Goal: Information Seeking & Learning: Learn about a topic

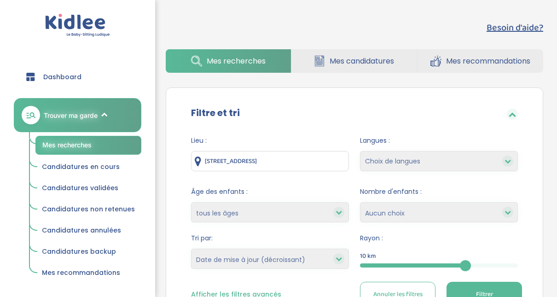
select select "updated_at_desc"
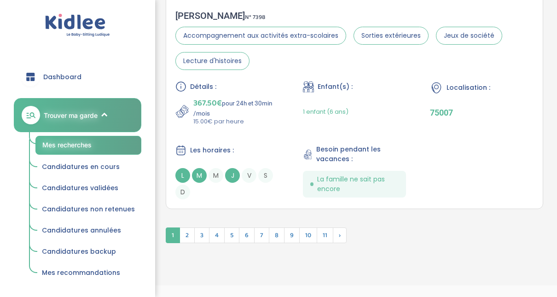
click at [57, 75] on span "Dashboard" at bounding box center [62, 77] width 38 height 10
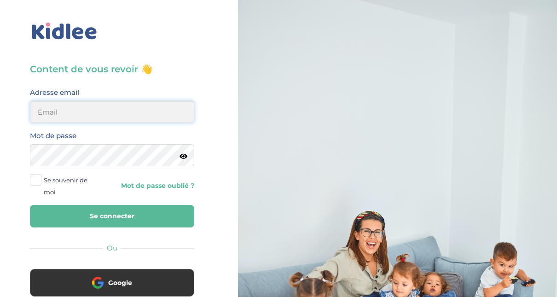
type input "adjoba.hoimian@gmail.com"
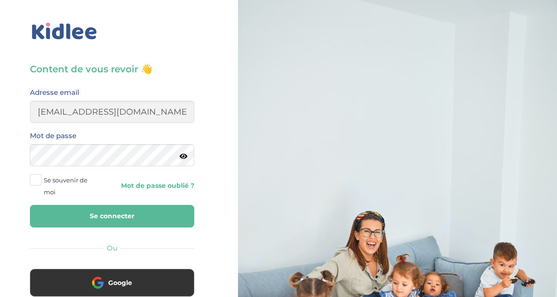
click at [126, 215] on button "Se connecter" at bounding box center [112, 216] width 164 height 23
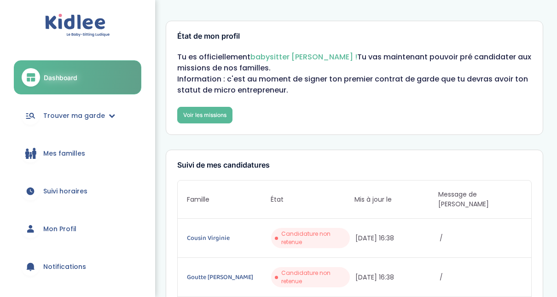
drag, startPoint x: 154, startPoint y: 152, endPoint x: 154, endPoint y: 237, distance: 84.7
click at [154, 237] on div "Dashboard Trouver ma garde Mes recherches Candidatures en cours Candidatures va…" at bounding box center [77, 148] width 155 height 297
click at [52, 231] on span "Mon Profil" at bounding box center [59, 229] width 33 height 10
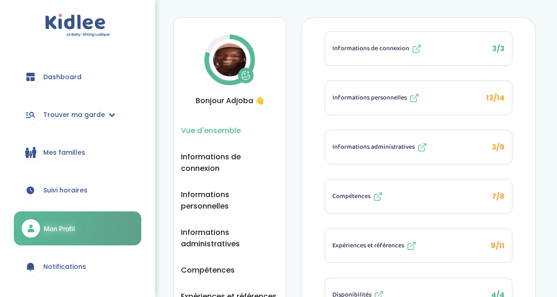
click at [378, 145] on span "Informations administratives" at bounding box center [373, 147] width 82 height 10
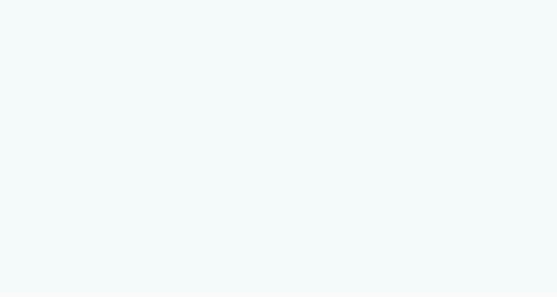
select select "Carte d'identité française ou Passeport français daté de moins de 5 ans"
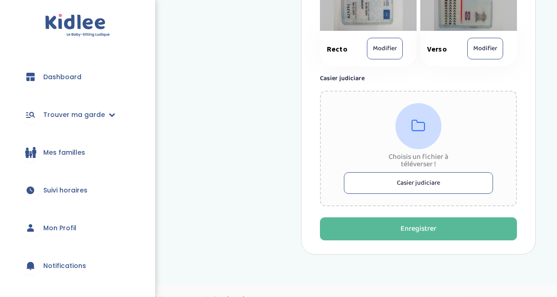
scroll to position [647, 0]
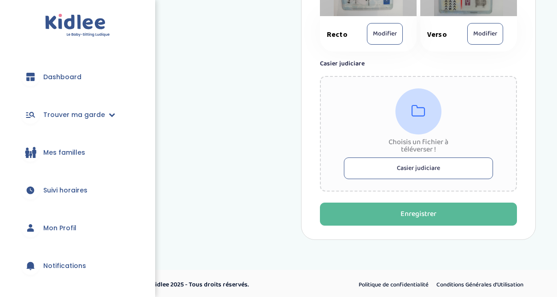
click at [437, 169] on button "Casier judiciare" at bounding box center [418, 168] width 149 height 22
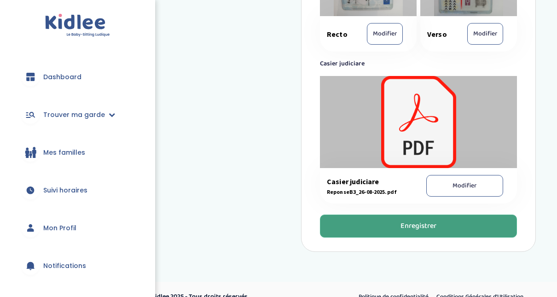
click at [400, 221] on div "Enregistrer" at bounding box center [418, 226] width 36 height 11
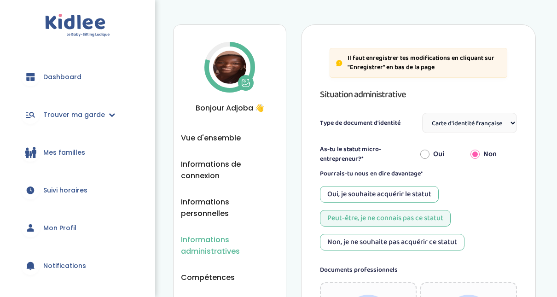
scroll to position [0, 0]
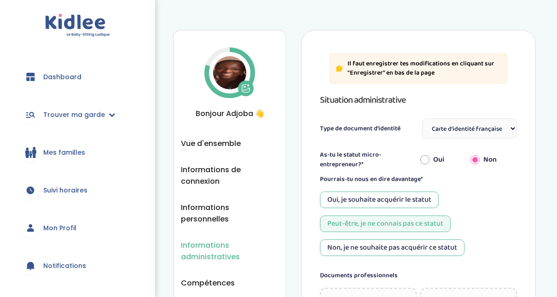
click at [53, 227] on span "Mon Profil" at bounding box center [59, 228] width 33 height 10
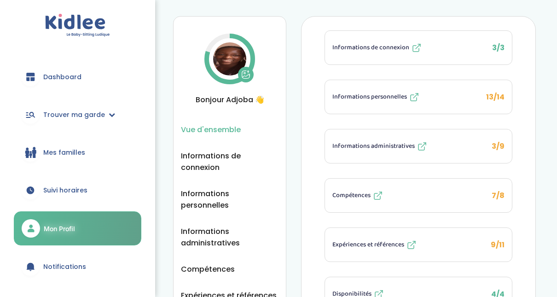
click at [364, 145] on span "Informations administratives" at bounding box center [373, 146] width 82 height 10
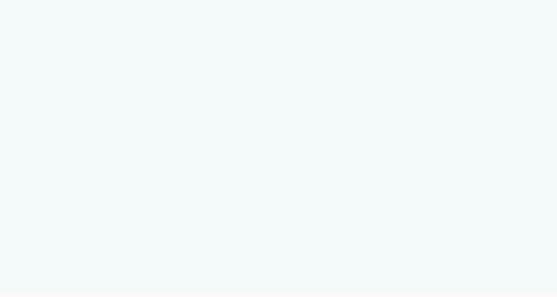
select select "Carte d'identité française ou Passeport français daté de moins de 5 ans"
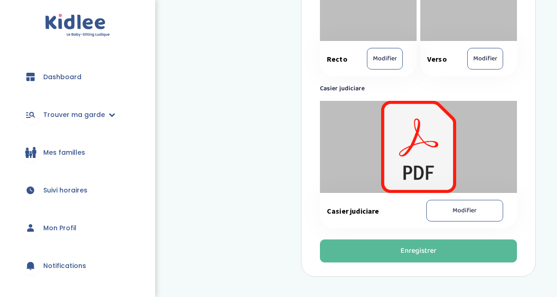
scroll to position [592, 0]
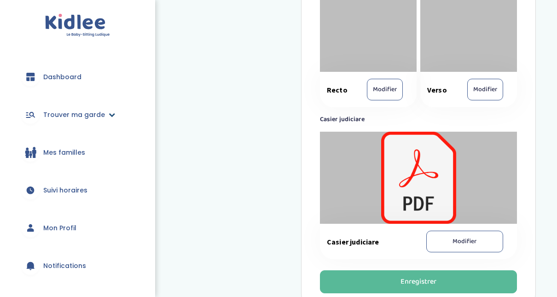
click at [87, 115] on span "Trouver ma garde" at bounding box center [74, 115] width 62 height 10
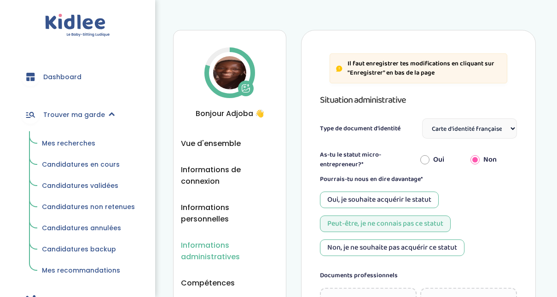
click at [80, 144] on span "Mes recherches" at bounding box center [68, 143] width 53 height 9
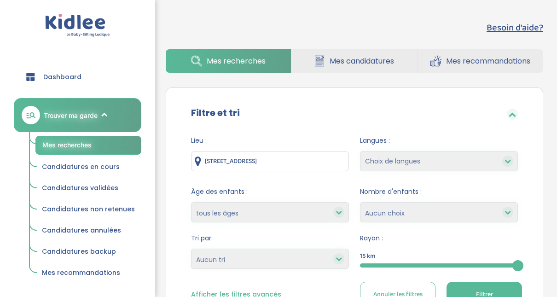
click at [409, 264] on div at bounding box center [439, 265] width 158 height 4
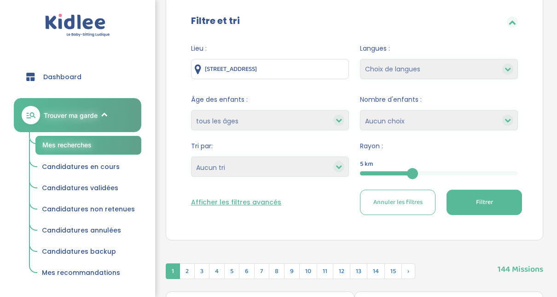
scroll to position [110, 0]
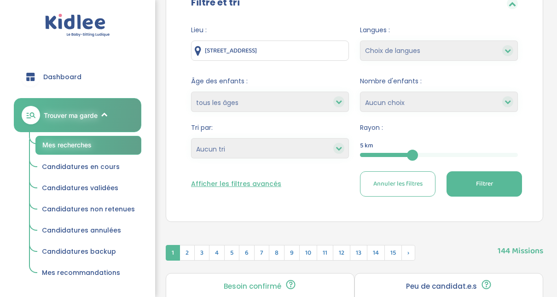
click at [495, 190] on button "Filtrer" at bounding box center [484, 183] width 75 height 25
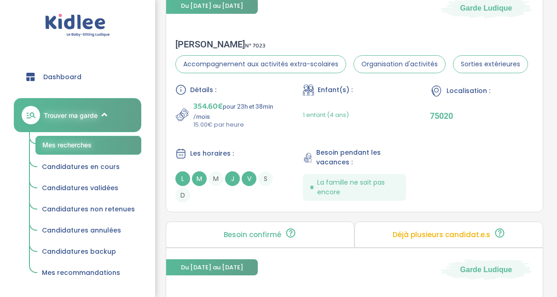
scroll to position [442, 0]
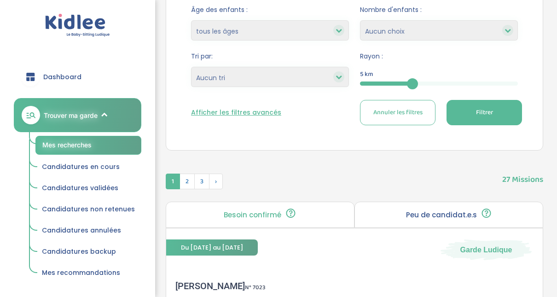
click at [339, 77] on icon at bounding box center [339, 77] width 6 height 6
click at [203, 79] on select "Heures par semaine (croissant) Heures par semaine (décroissant) Date de démarra…" at bounding box center [270, 77] width 158 height 20
click at [191, 67] on select "Heures par semaine (croissant) Heures par semaine (décroissant) Date de démarra…" at bounding box center [270, 77] width 158 height 20
click at [337, 78] on icon at bounding box center [339, 77] width 6 height 6
click at [267, 75] on select "Heures par semaine (croissant) Heures par semaine (décroissant) Date de démarra…" at bounding box center [270, 77] width 158 height 20
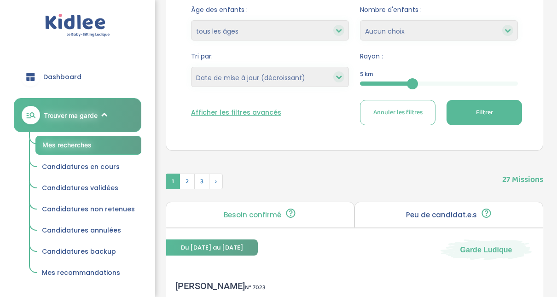
click at [191, 67] on select "Heures par semaine (croissant) Heures par semaine (décroissant) Date de démarra…" at bounding box center [270, 77] width 158 height 20
click at [300, 78] on select "Heures par semaine (croissant) Heures par semaine (décroissant) Date de démarra…" at bounding box center [270, 77] width 158 height 20
click at [191, 67] on select "Heures par semaine (croissant) Heures par semaine (décroissant) Date de démarra…" at bounding box center [270, 77] width 158 height 20
click at [494, 113] on button "Filtrer" at bounding box center [484, 112] width 75 height 25
click at [307, 72] on select "Heures par semaine (croissant) Heures par semaine (décroissant) Date de démarra…" at bounding box center [270, 77] width 158 height 20
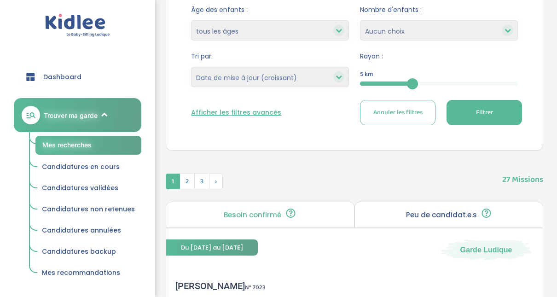
select select "updated_at_desc"
click at [191, 67] on select "Heures par semaine (croissant) Heures par semaine (décroissant) Date de démarra…" at bounding box center [270, 77] width 158 height 20
click at [504, 101] on button "Filtrer" at bounding box center [484, 112] width 75 height 25
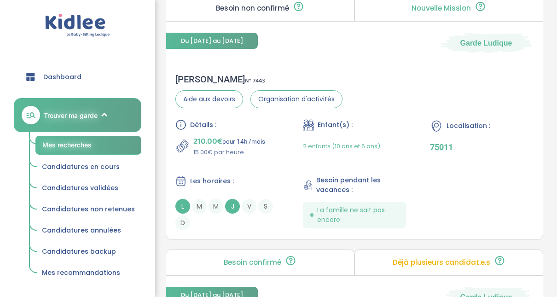
scroll to position [397, 0]
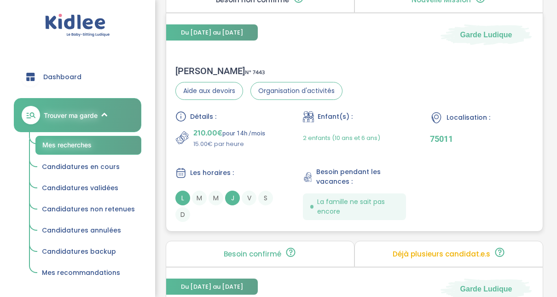
click at [187, 69] on div "Erika B . N° 7443" at bounding box center [258, 70] width 167 height 11
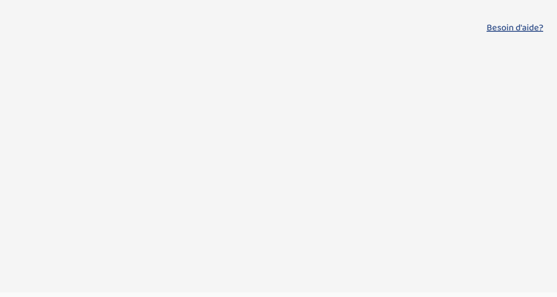
select select "updated_at_desc"
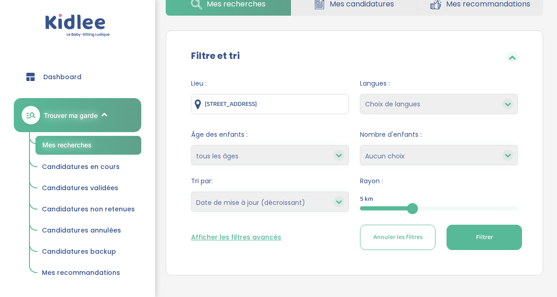
scroll to position [130, 0]
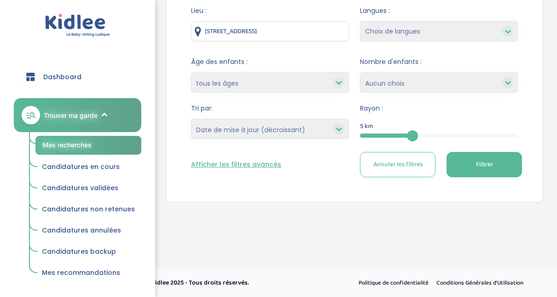
click at [487, 168] on span "Filtrer" at bounding box center [484, 165] width 17 height 10
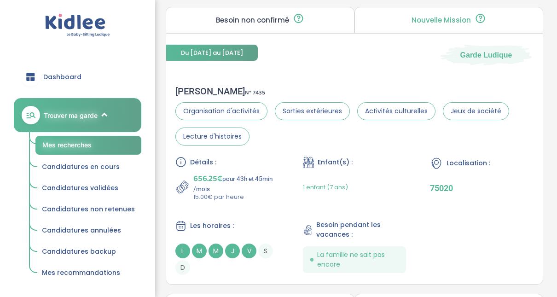
scroll to position [898, 0]
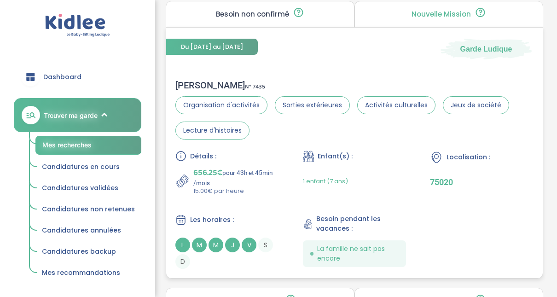
click at [192, 81] on div "Laurent H . N° 7435" at bounding box center [354, 85] width 358 height 11
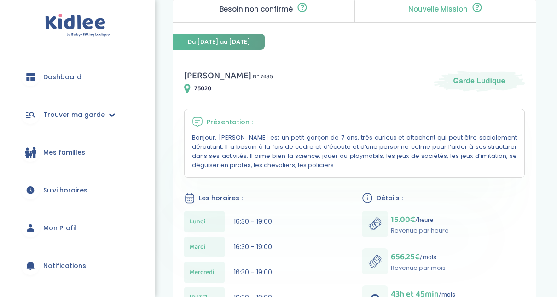
scroll to position [93, 0]
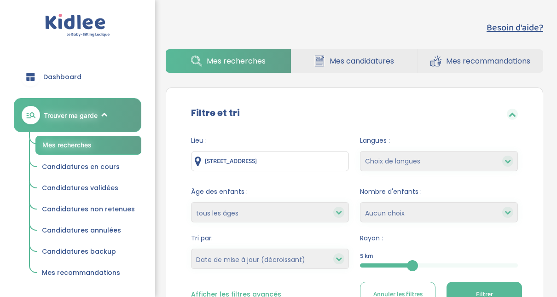
select select "updated_at_desc"
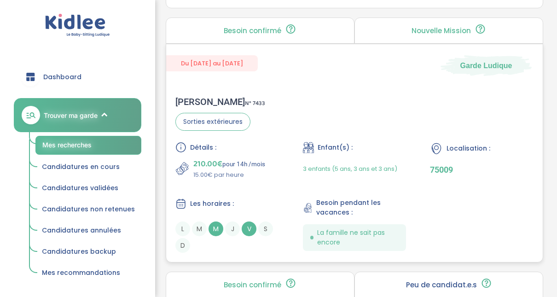
click at [196, 99] on div "Justine P . N° 7433" at bounding box center [220, 101] width 90 height 11
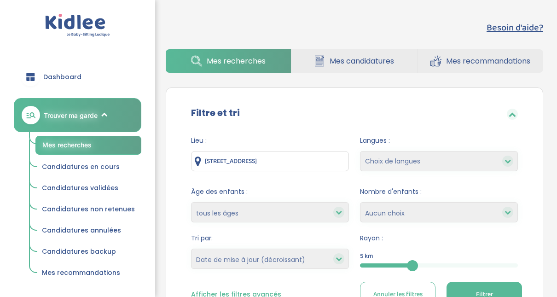
select select "updated_at_desc"
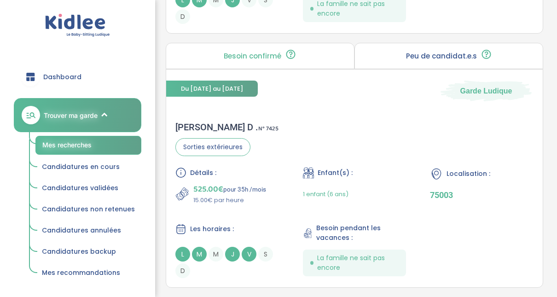
scroll to position [1654, 0]
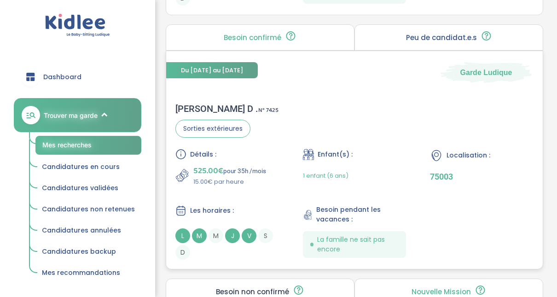
click at [220, 167] on span "525.00€" at bounding box center [208, 170] width 30 height 13
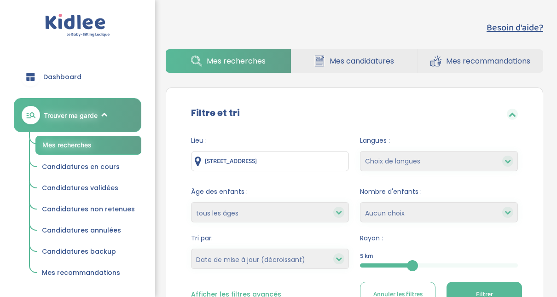
select select "updated_at_desc"
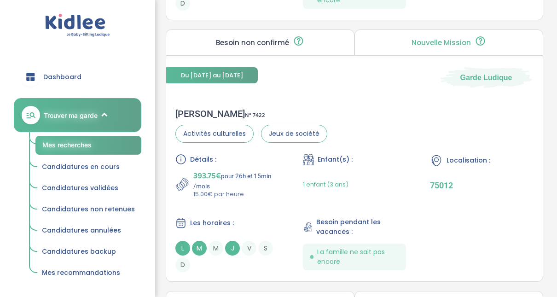
scroll to position [1910, 0]
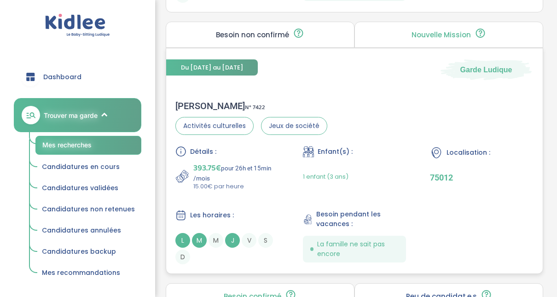
drag, startPoint x: 458, startPoint y: 205, endPoint x: 463, endPoint y: 219, distance: 15.0
click at [463, 219] on div "Détails : 393.75€ pour 26h et 15min /mois 15.00€ par heure Enfant(s) : 1 enfant…" at bounding box center [354, 205] width 358 height 118
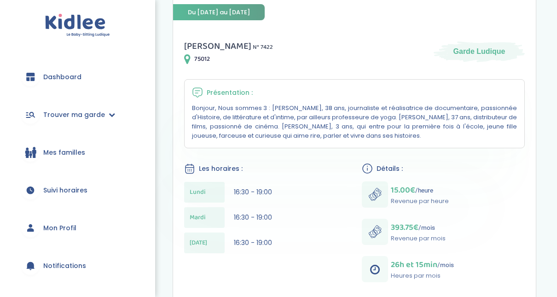
scroll to position [136, 0]
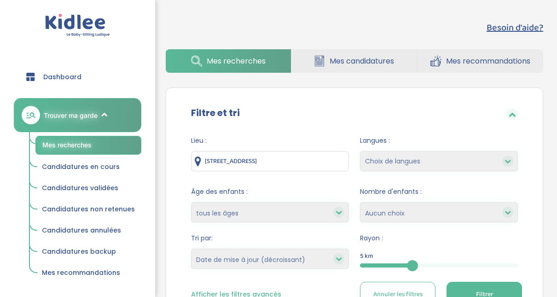
select select "updated_at_desc"
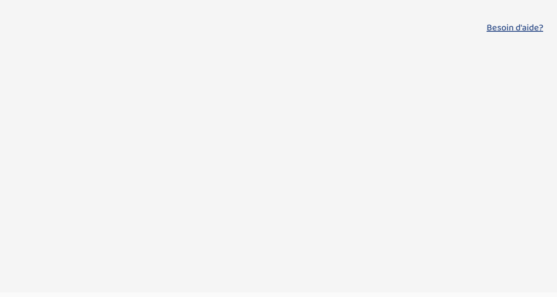
select select "updated_at_desc"
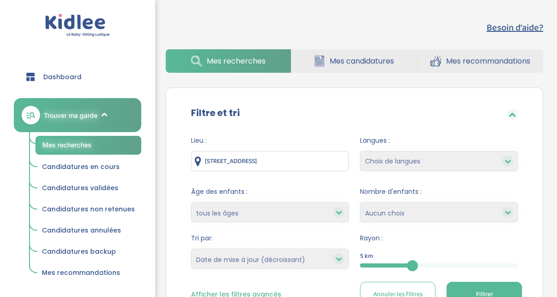
scroll to position [133, 0]
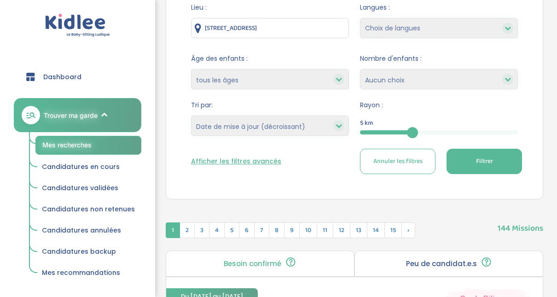
click at [495, 156] on button "Filtrer" at bounding box center [484, 161] width 75 height 25
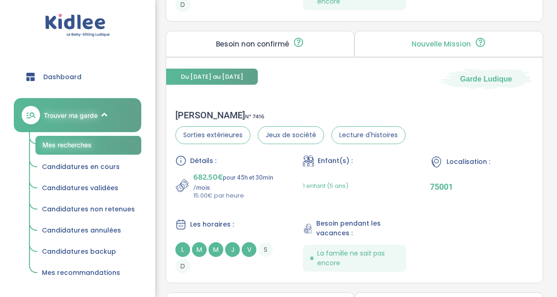
scroll to position [2449, 0]
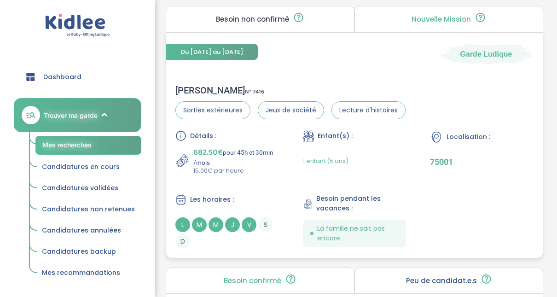
click at [213, 146] on span "682.50€" at bounding box center [207, 152] width 29 height 13
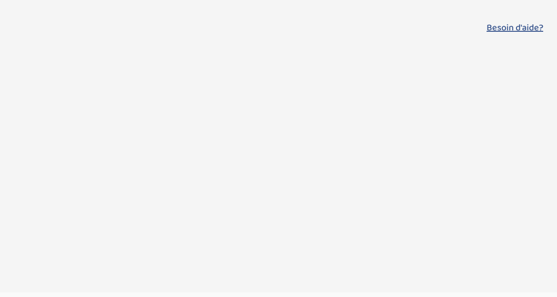
select select "updated_at_desc"
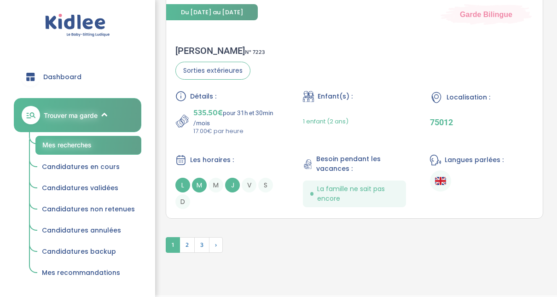
scroll to position [2770, 0]
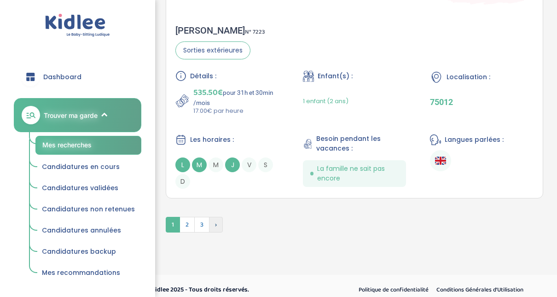
click at [220, 220] on span "›" at bounding box center [216, 225] width 14 height 16
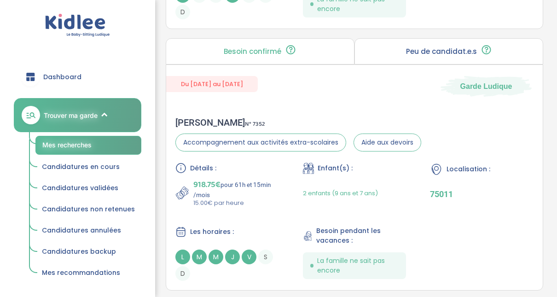
scroll to position [1653, 0]
click at [191, 118] on div "[PERSON_NAME] N° 7352" at bounding box center [298, 122] width 246 height 11
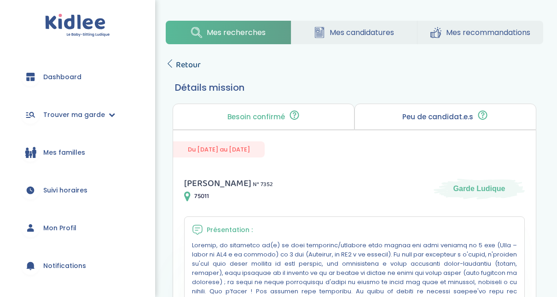
click at [174, 64] on icon at bounding box center [170, 63] width 8 height 8
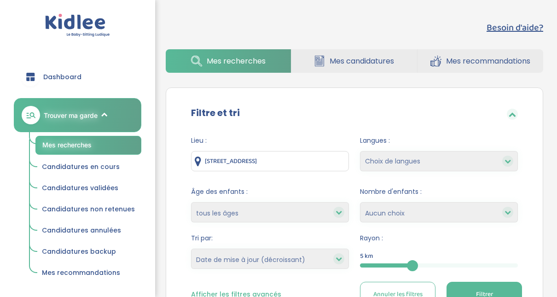
select select "updated_at_desc"
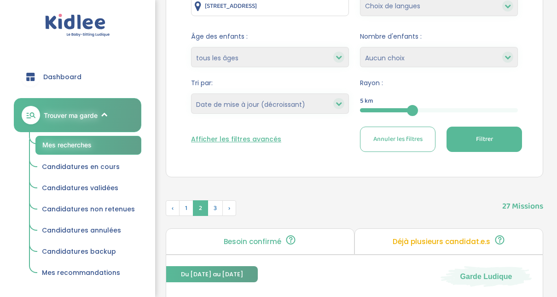
scroll to position [158, 0]
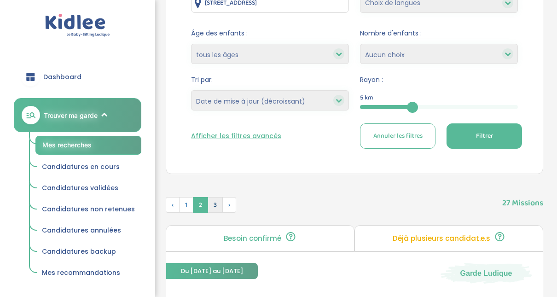
click at [215, 204] on span "3" at bounding box center [215, 205] width 15 height 16
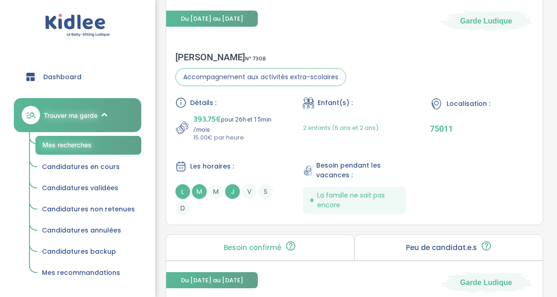
scroll to position [429, 0]
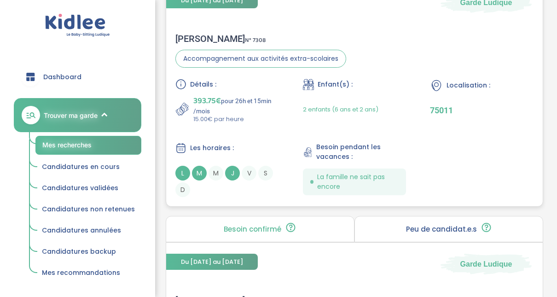
click at [201, 40] on div "Lucille G . N° 7308" at bounding box center [260, 38] width 171 height 11
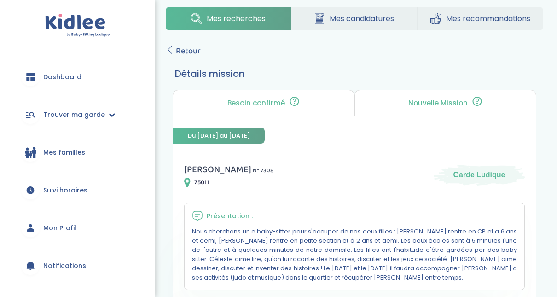
scroll to position [8, 0]
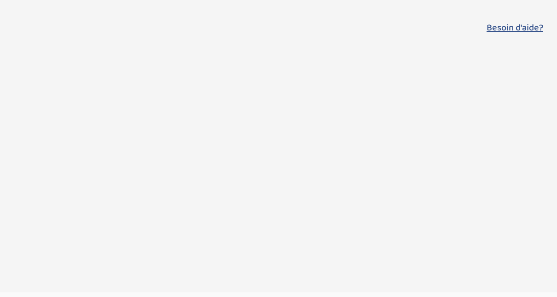
select select "updated_at_desc"
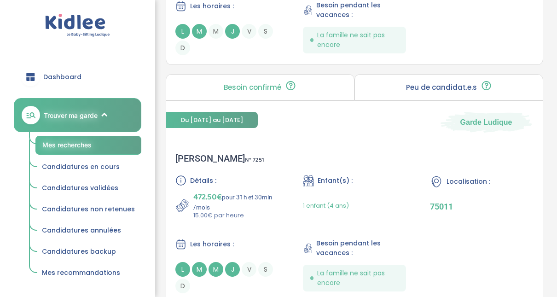
scroll to position [579, 0]
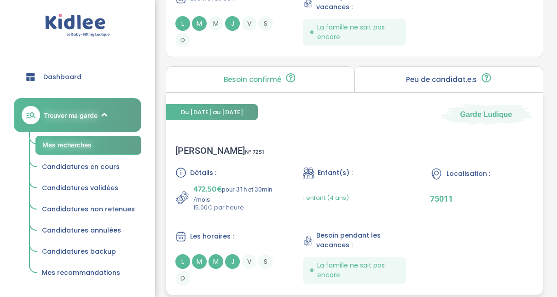
click at [201, 152] on div "[PERSON_NAME] N° 7251" at bounding box center [219, 150] width 89 height 11
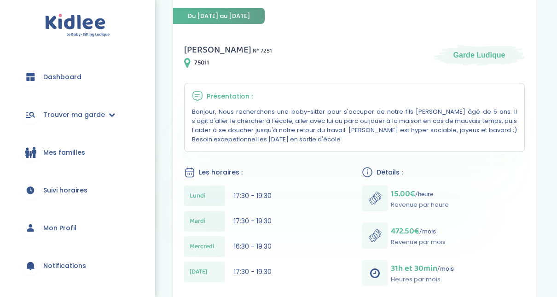
scroll to position [135, 0]
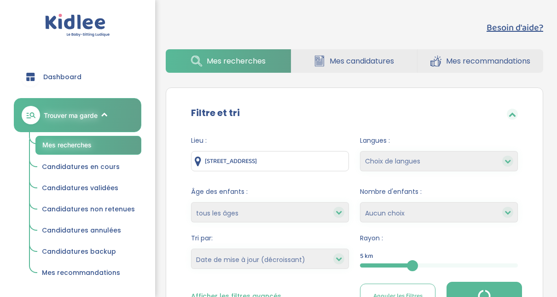
select select "updated_at_desc"
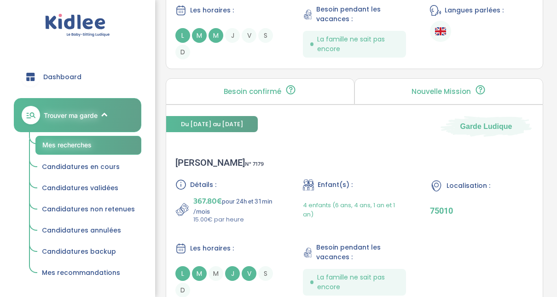
scroll to position [1587, 0]
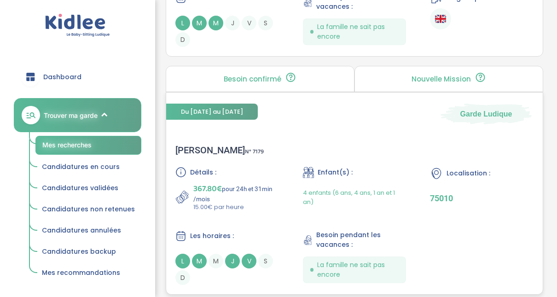
click at [184, 147] on div "Clotilde R . N° 7179" at bounding box center [219, 150] width 88 height 11
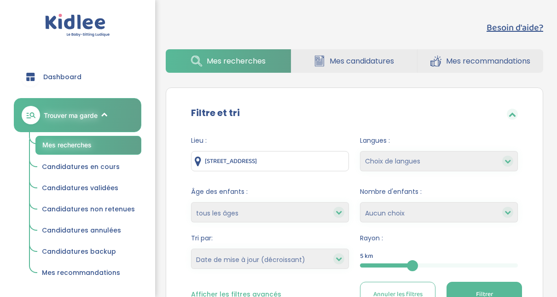
select select "updated_at_desc"
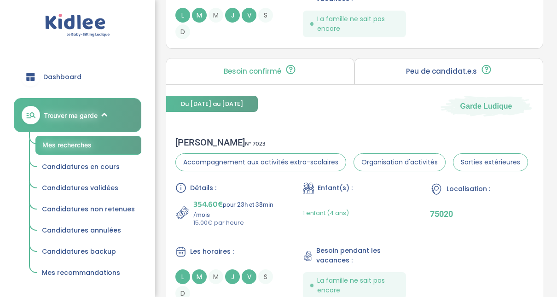
scroll to position [1851, 0]
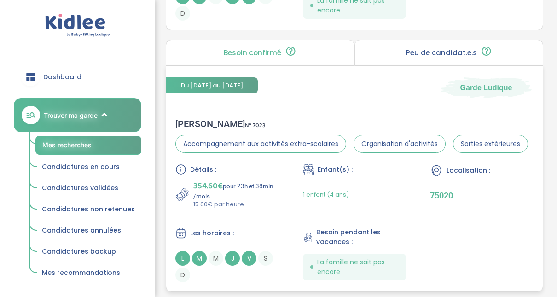
click at [188, 120] on div "CLARISSE M . N° 7023" at bounding box center [351, 123] width 353 height 11
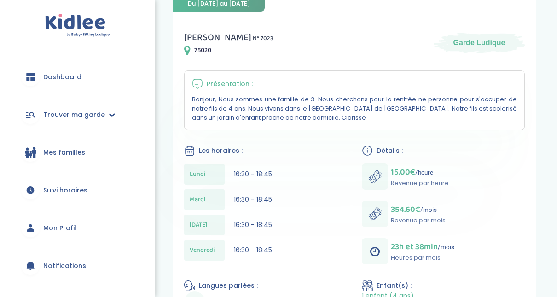
scroll to position [147, 0]
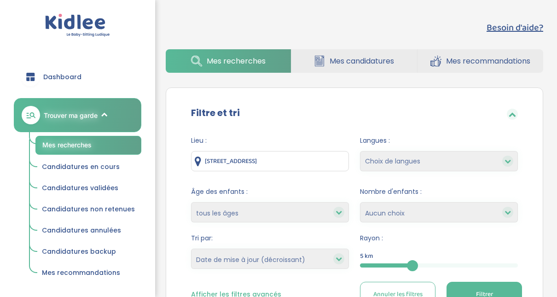
select select "updated_at_desc"
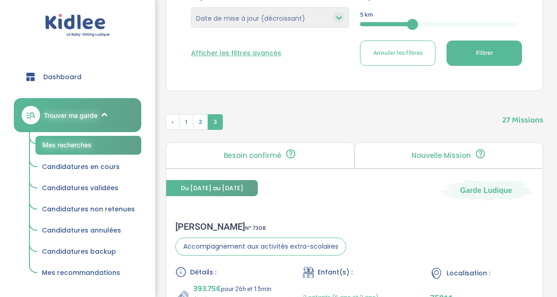
scroll to position [223, 0]
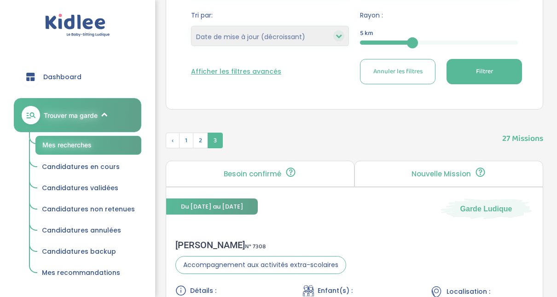
click at [452, 41] on div "5" at bounding box center [439, 43] width 158 height 4
click at [473, 74] on button "Filtrer" at bounding box center [484, 71] width 75 height 25
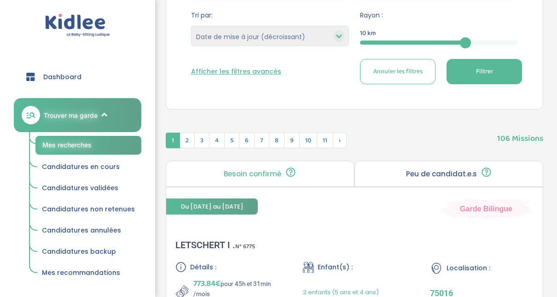
click at [337, 38] on icon at bounding box center [339, 36] width 6 height 6
click at [281, 37] on select "Heures par semaine (croissant) Heures par semaine (décroissant) Date de démarra…" at bounding box center [270, 36] width 158 height 20
click at [191, 26] on select "Heures par semaine (croissant) Heures par semaine (décroissant) Date de démarra…" at bounding box center [270, 36] width 158 height 20
click at [479, 68] on span "Filtrer" at bounding box center [484, 72] width 17 height 10
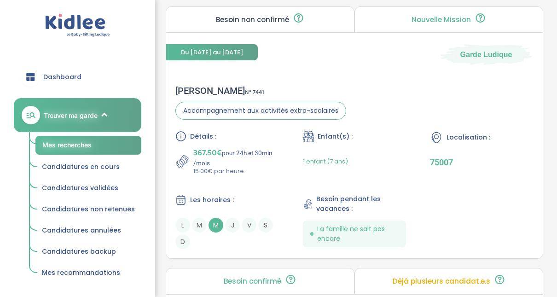
scroll to position [868, 0]
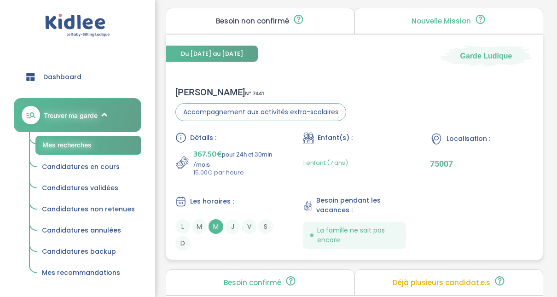
click at [195, 89] on div "Noémie C . N° 7441" at bounding box center [260, 92] width 171 height 11
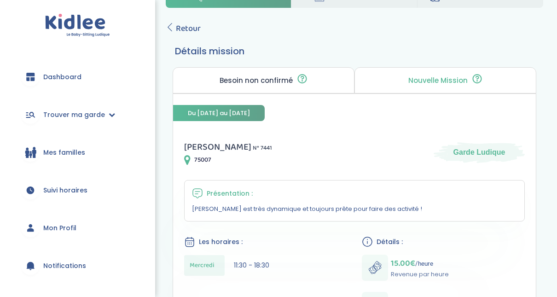
scroll to position [17, 0]
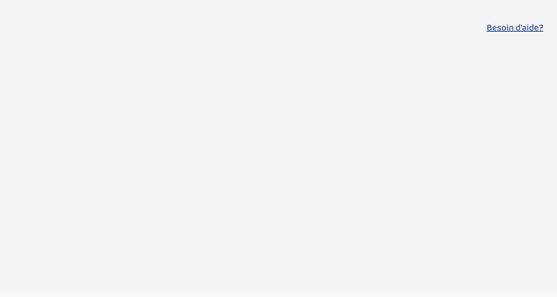
select select "updated_at_desc"
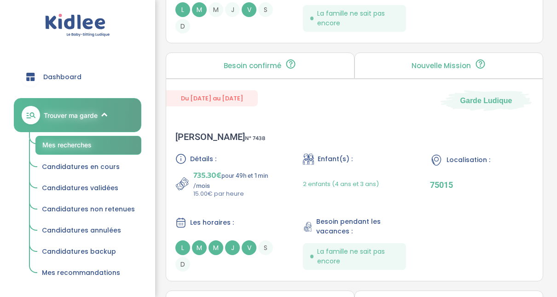
scroll to position [1389, 0]
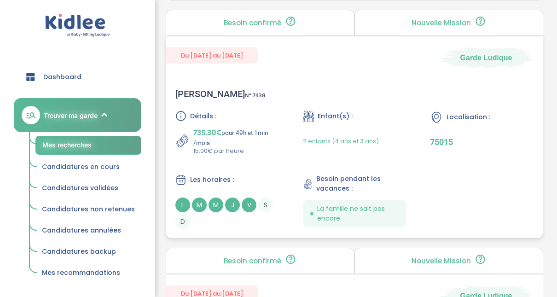
click at [197, 91] on div "Elise B . N° 7438" at bounding box center [220, 93] width 90 height 11
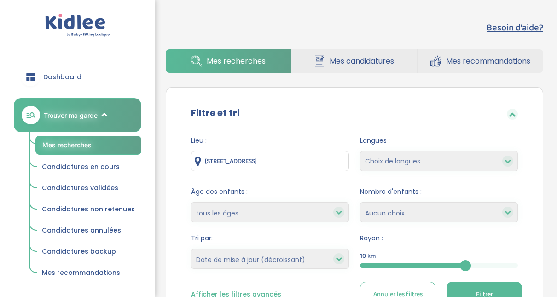
select select "updated_at_desc"
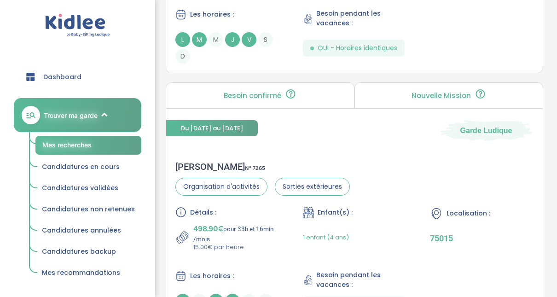
scroll to position [2106, 0]
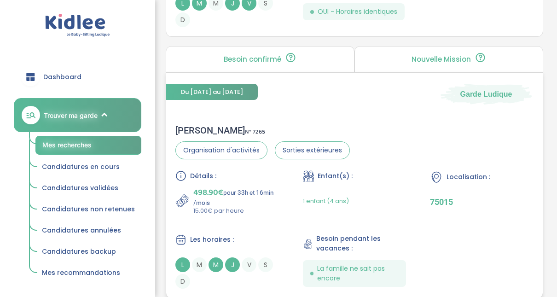
click at [209, 186] on span "498.90€" at bounding box center [208, 192] width 30 height 13
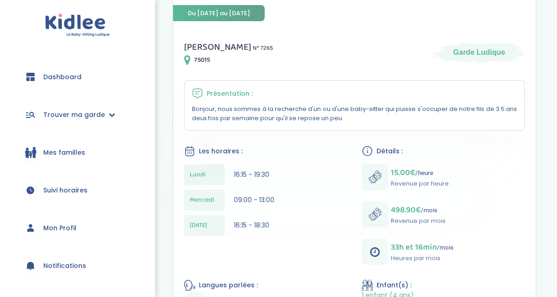
scroll to position [153, 0]
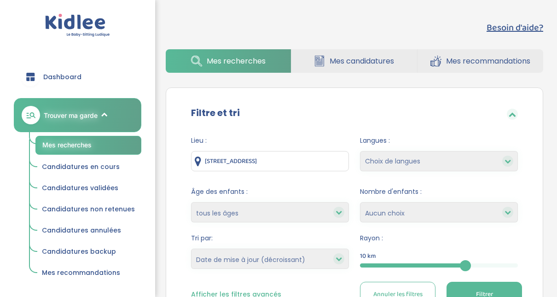
select select "updated_at_desc"
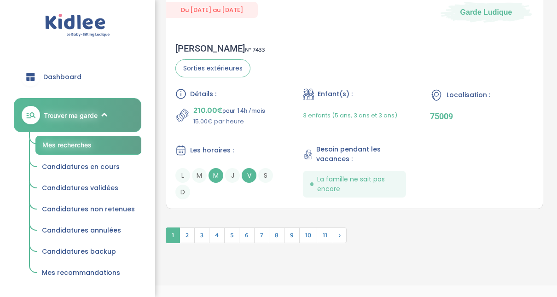
scroll to position [2747, 0]
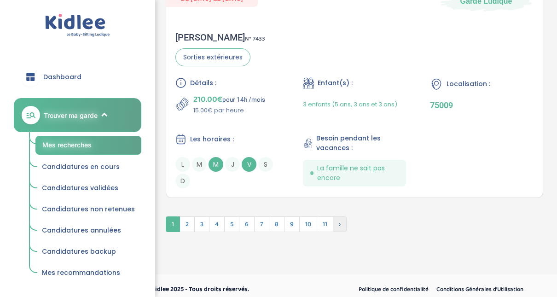
click at [339, 216] on span "›" at bounding box center [340, 224] width 14 height 16
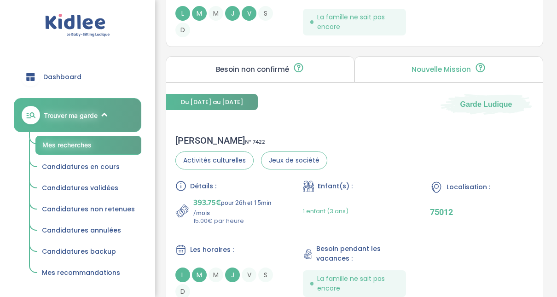
scroll to position [2083, 0]
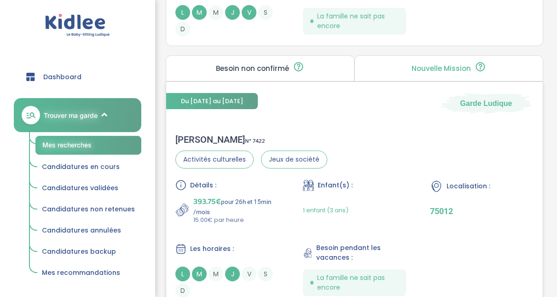
click at [198, 134] on div "Charles H . N° 7422" at bounding box center [251, 139] width 152 height 11
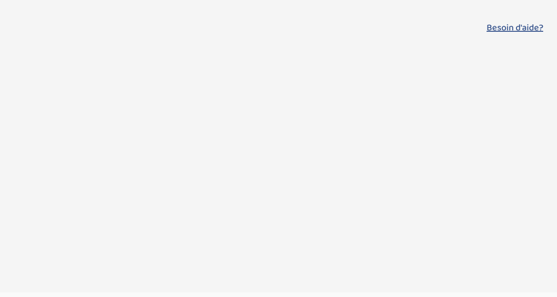
select select "updated_at_desc"
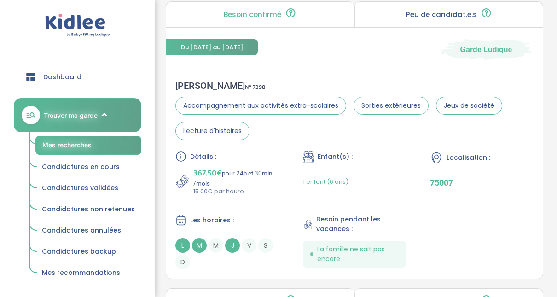
scroll to position [602, 0]
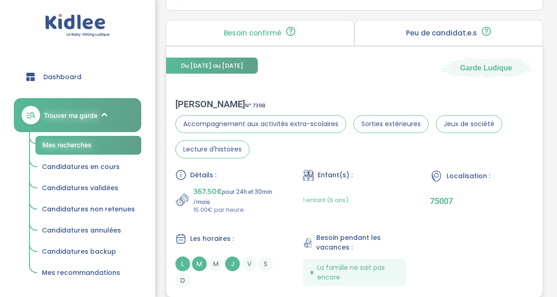
click at [188, 102] on div "Ghita C . N° 7398" at bounding box center [354, 104] width 358 height 11
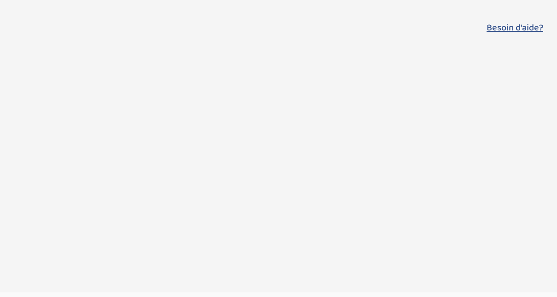
select select "updated_at_desc"
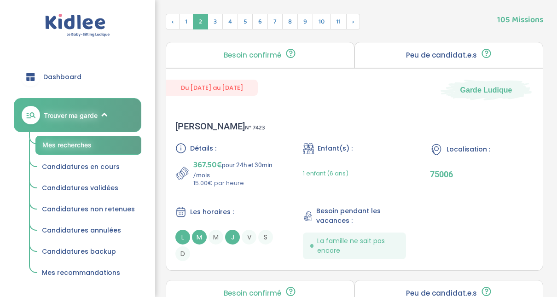
scroll to position [340, 0]
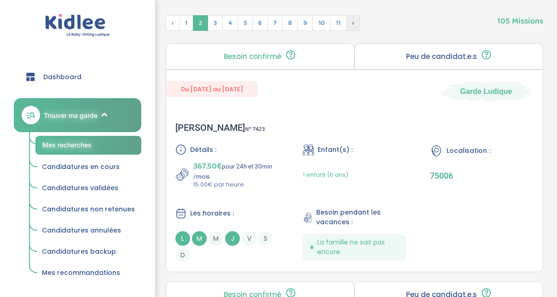
click at [348, 26] on span "›" at bounding box center [353, 23] width 14 height 16
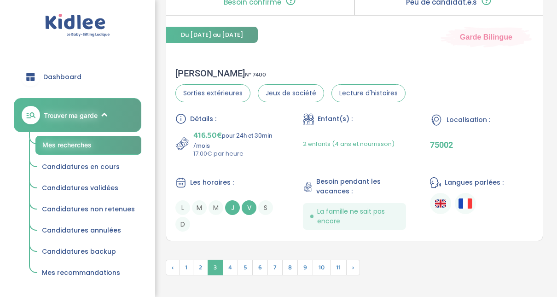
scroll to position [2697, 0]
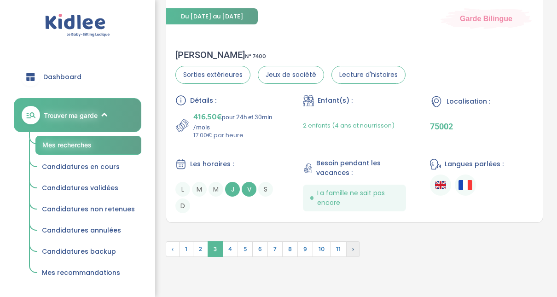
click at [353, 245] on span "›" at bounding box center [353, 249] width 14 height 16
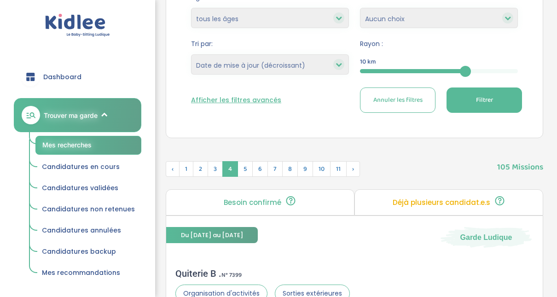
scroll to position [192, 0]
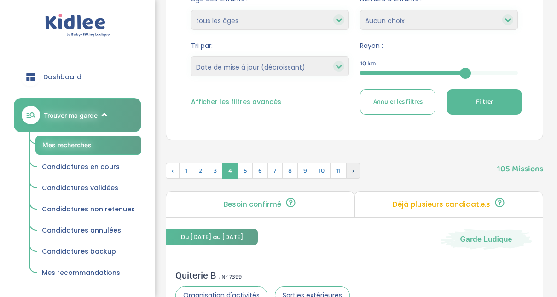
click at [350, 165] on span "›" at bounding box center [353, 171] width 14 height 16
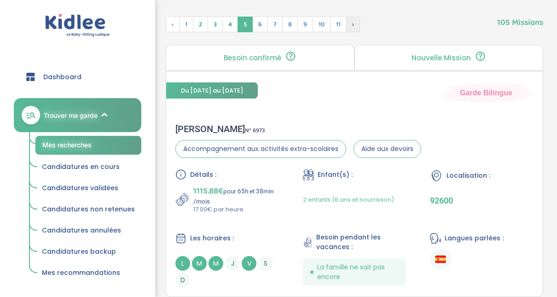
scroll to position [340, 0]
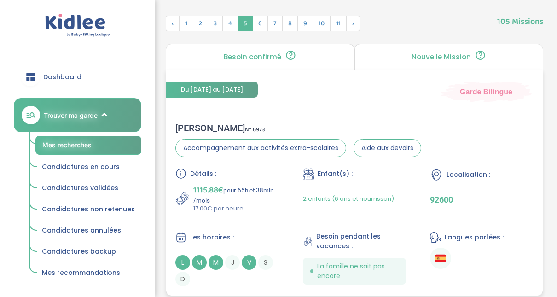
click at [191, 125] on div "Silvia L . N° 6973" at bounding box center [298, 127] width 246 height 11
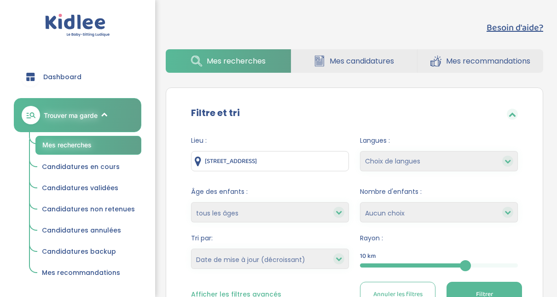
select select "updated_at_desc"
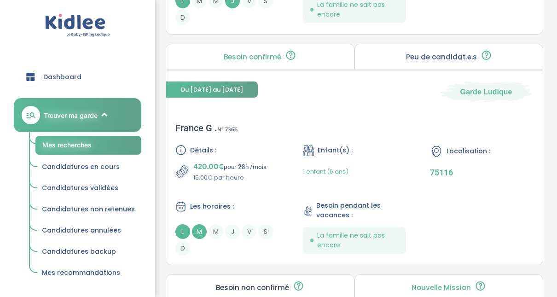
scroll to position [1665, 0]
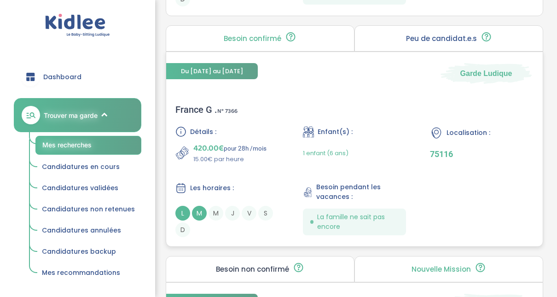
click at [198, 107] on div "France G . N° 7366" at bounding box center [206, 109] width 62 height 11
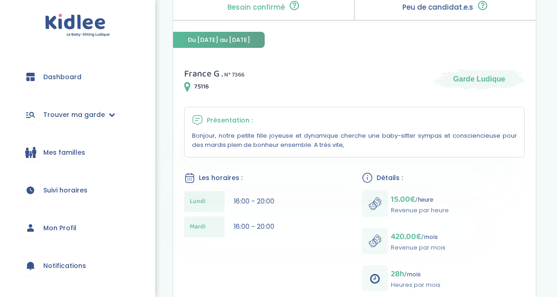
scroll to position [110, 0]
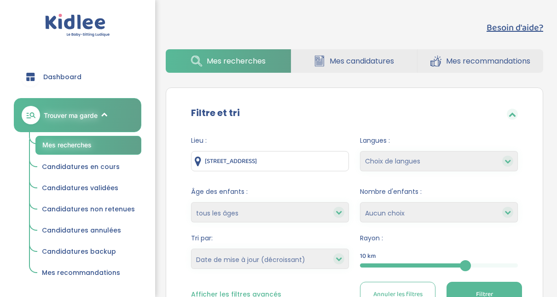
select select "updated_at_desc"
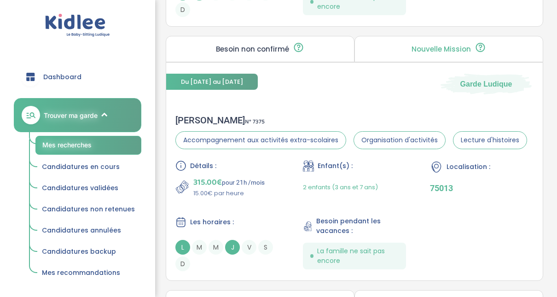
scroll to position [1886, 0]
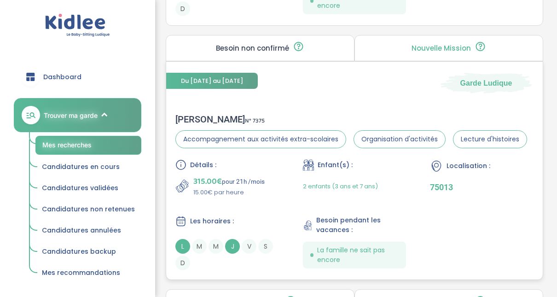
click at [195, 117] on div "louise f . N° 7375" at bounding box center [351, 119] width 352 height 11
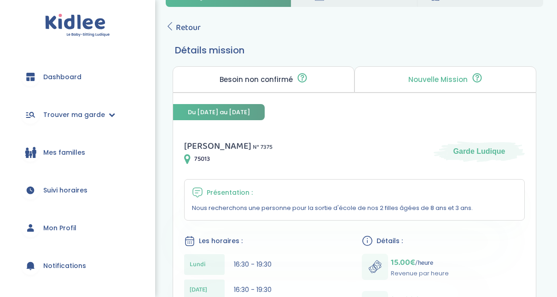
scroll to position [37, 0]
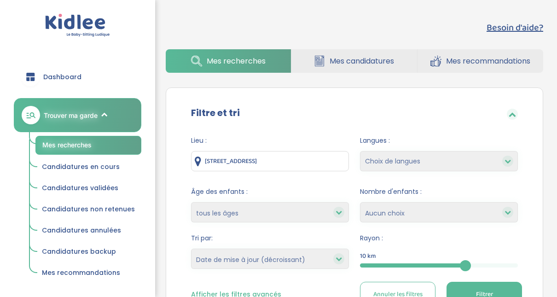
select select "updated_at_desc"
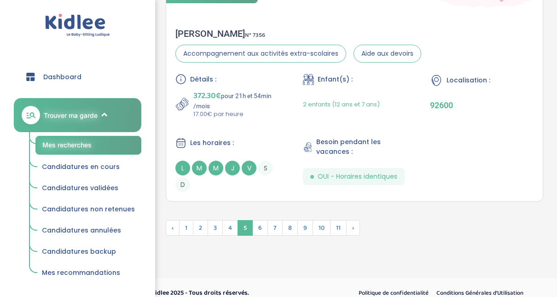
scroll to position [2763, 0]
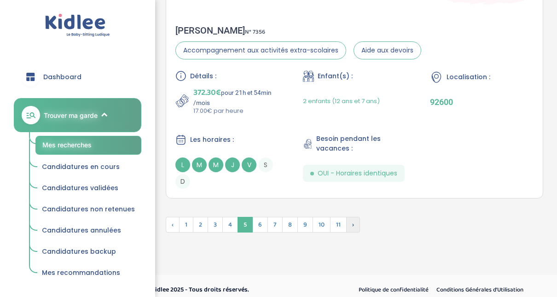
click at [347, 218] on span "›" at bounding box center [353, 225] width 14 height 16
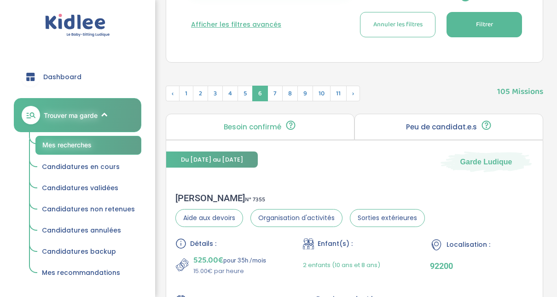
scroll to position [261, 0]
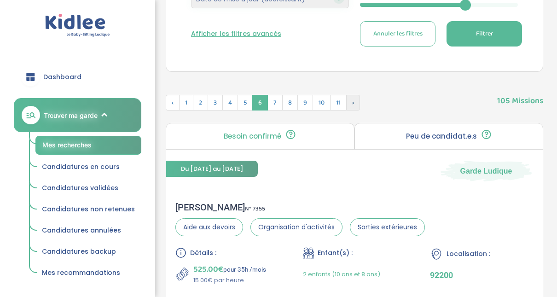
click at [347, 104] on span "›" at bounding box center [353, 103] width 14 height 16
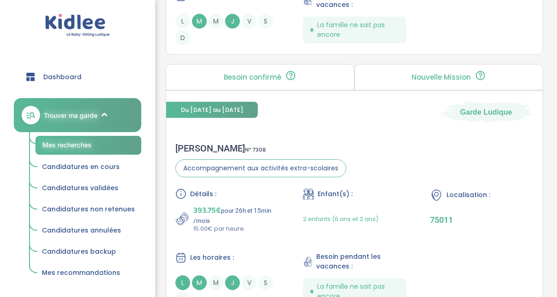
scroll to position [1108, 0]
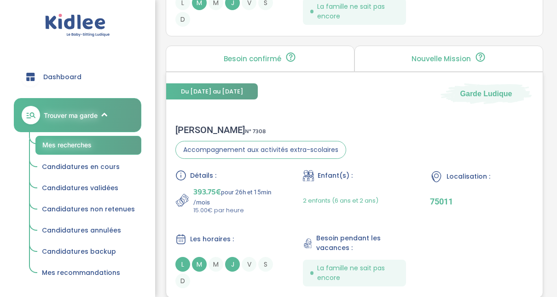
click at [206, 128] on div "Lucille G . N° 7308" at bounding box center [260, 129] width 171 height 11
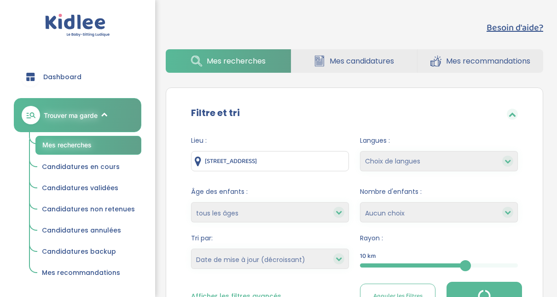
select select "updated_at_desc"
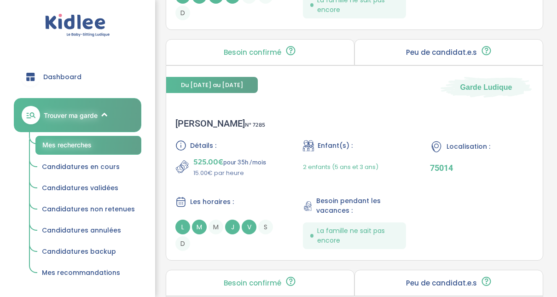
scroll to position [2173, 0]
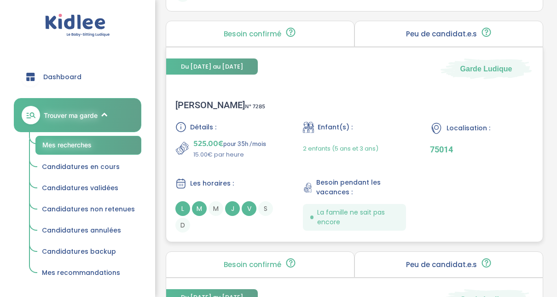
click at [198, 102] on div "Clément D . N° 7285" at bounding box center [220, 104] width 90 height 11
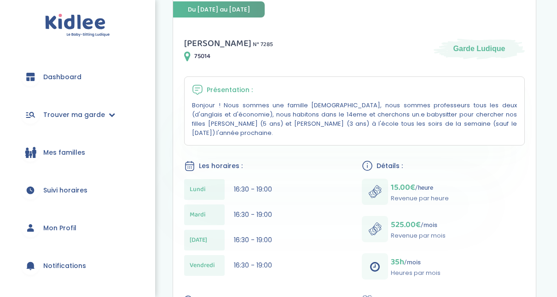
scroll to position [147, 0]
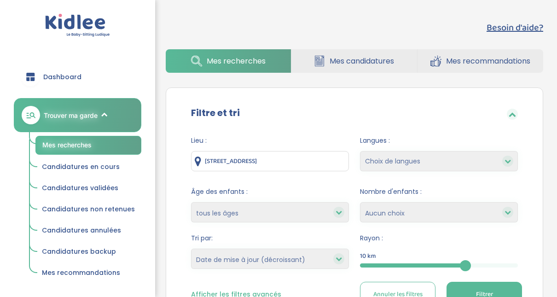
select select "updated_at_desc"
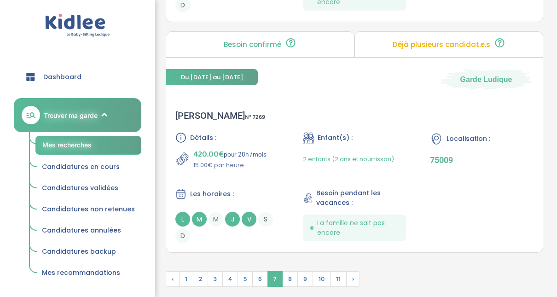
scroll to position [2677, 0]
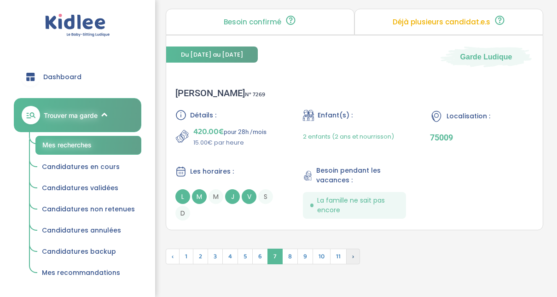
click at [354, 250] on span "›" at bounding box center [353, 257] width 14 height 16
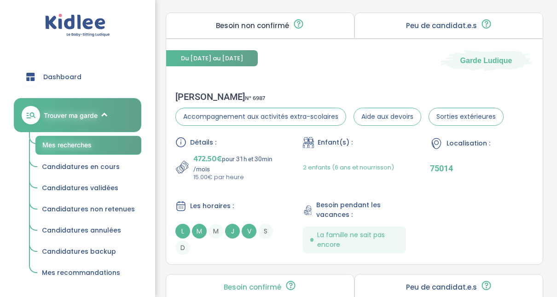
scroll to position [353, 0]
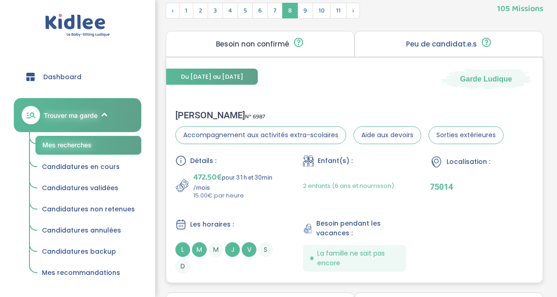
click at [225, 115] on div "Alexandra M . N° 6987" at bounding box center [339, 115] width 328 height 11
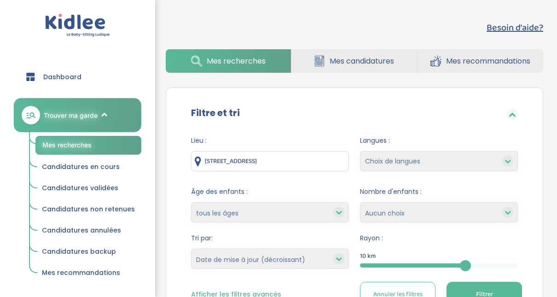
select select "updated_at_desc"
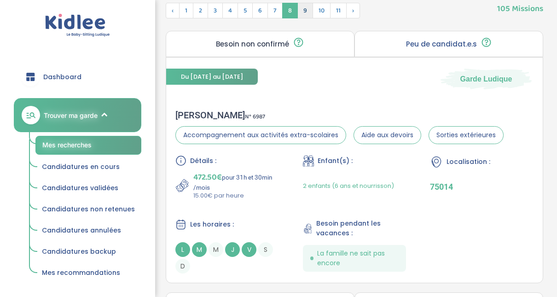
click at [300, 10] on span "9" at bounding box center [305, 11] width 16 height 16
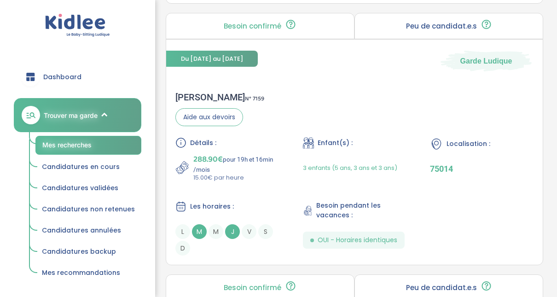
scroll to position [1402, 0]
click at [197, 96] on div "[PERSON_NAME] N° 7159" at bounding box center [219, 96] width 89 height 11
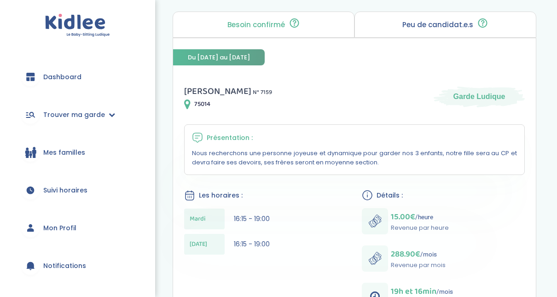
scroll to position [110, 0]
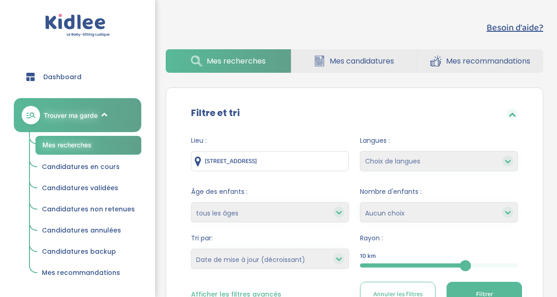
select select "updated_at_desc"
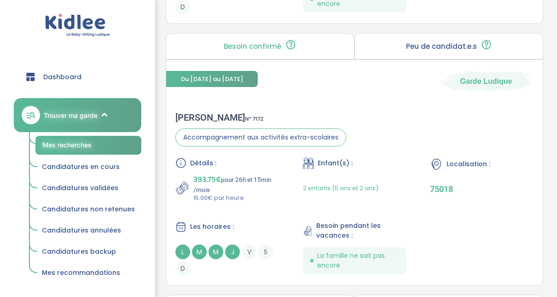
scroll to position [2415, 0]
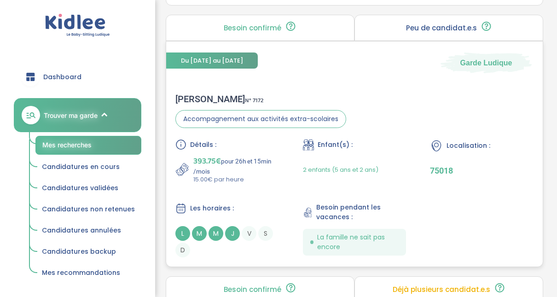
click at [195, 94] on div "Marie Astrid L . N° 7172" at bounding box center [260, 98] width 171 height 11
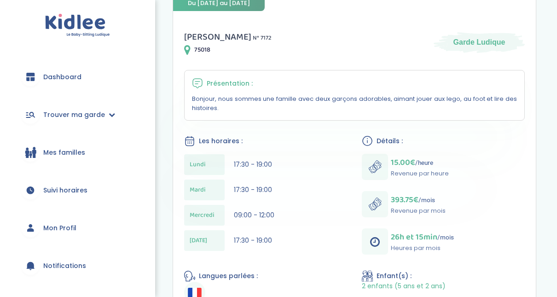
scroll to position [147, 0]
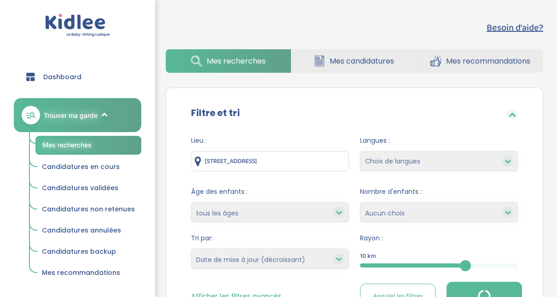
select select "updated_at_desc"
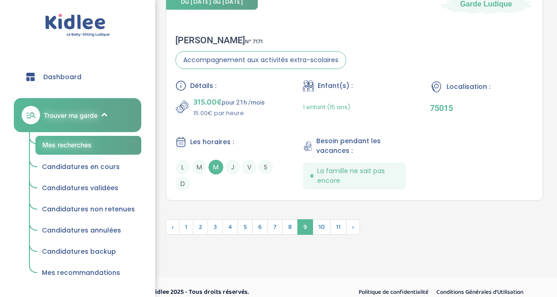
scroll to position [2738, 0]
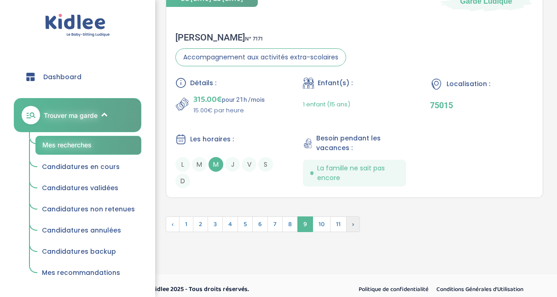
click at [351, 218] on span "›" at bounding box center [353, 224] width 14 height 16
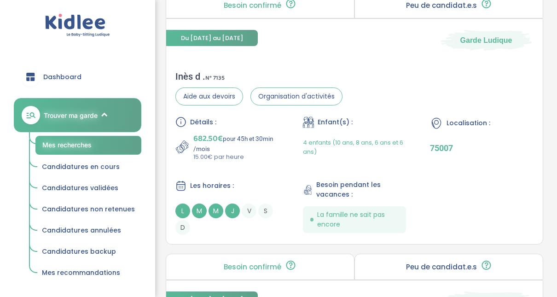
scroll to position [1121, 0]
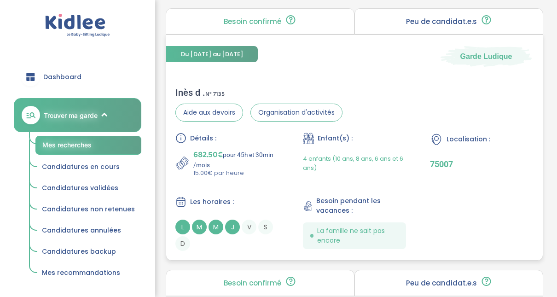
click at [184, 89] on div "Inès d . N° 7135" at bounding box center [258, 92] width 167 height 11
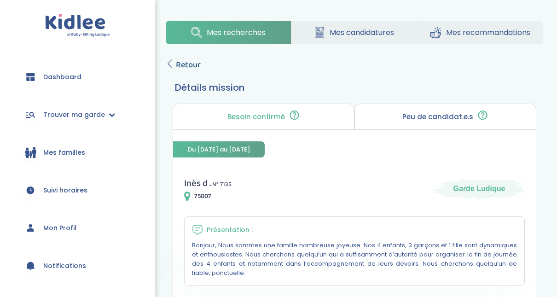
click at [172, 65] on icon at bounding box center [170, 63] width 8 height 8
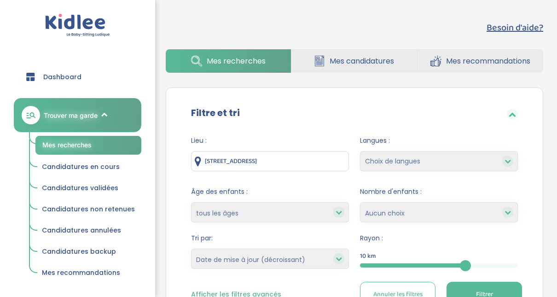
select select "updated_at_desc"
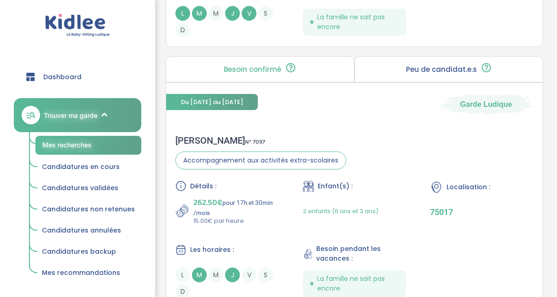
scroll to position [2687, 0]
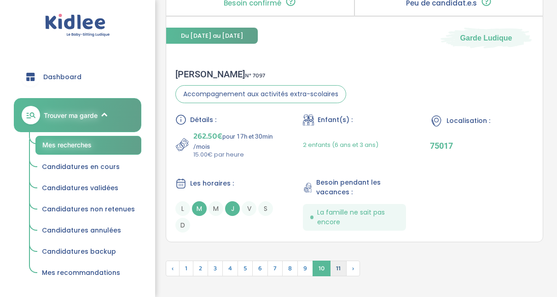
click at [333, 261] on span "11" at bounding box center [338, 269] width 17 height 16
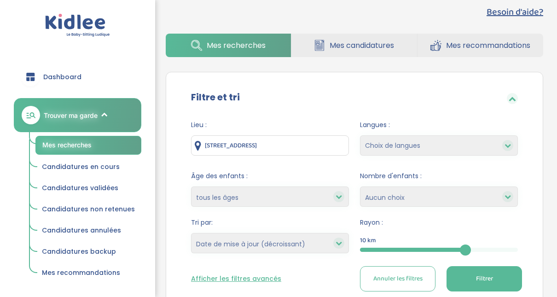
scroll to position [0, 0]
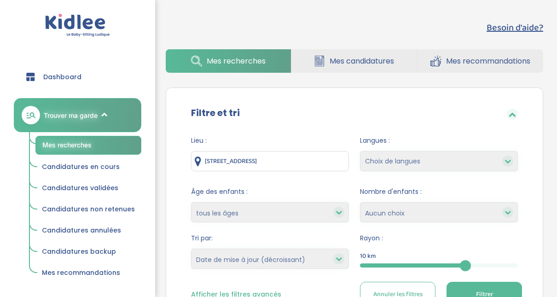
click at [367, 62] on span "Mes candidatures" at bounding box center [362, 61] width 64 height 12
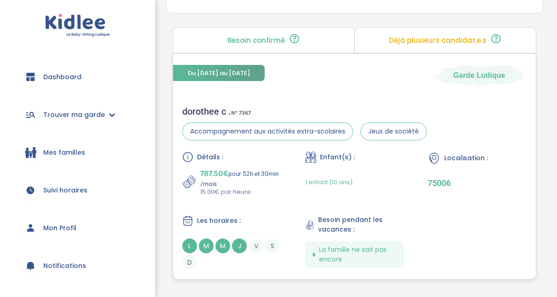
click at [202, 111] on div "dorothee c . N° 7367" at bounding box center [304, 111] width 244 height 11
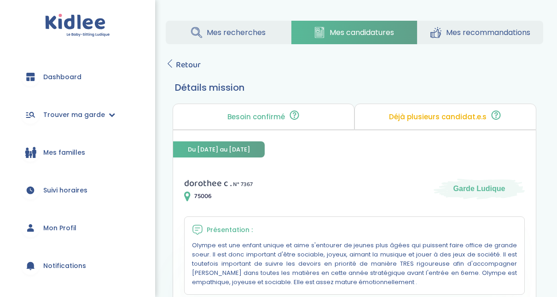
click at [66, 227] on span "Mon Profil" at bounding box center [59, 228] width 33 height 10
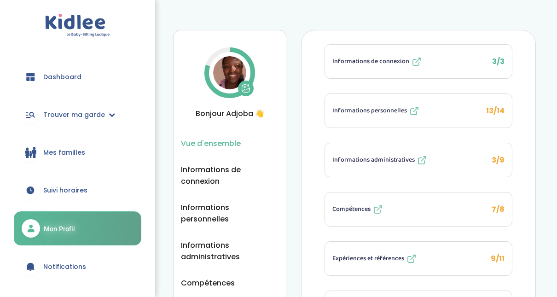
click at [220, 75] on img at bounding box center [229, 72] width 33 height 33
